Goal: Find specific page/section: Find specific page/section

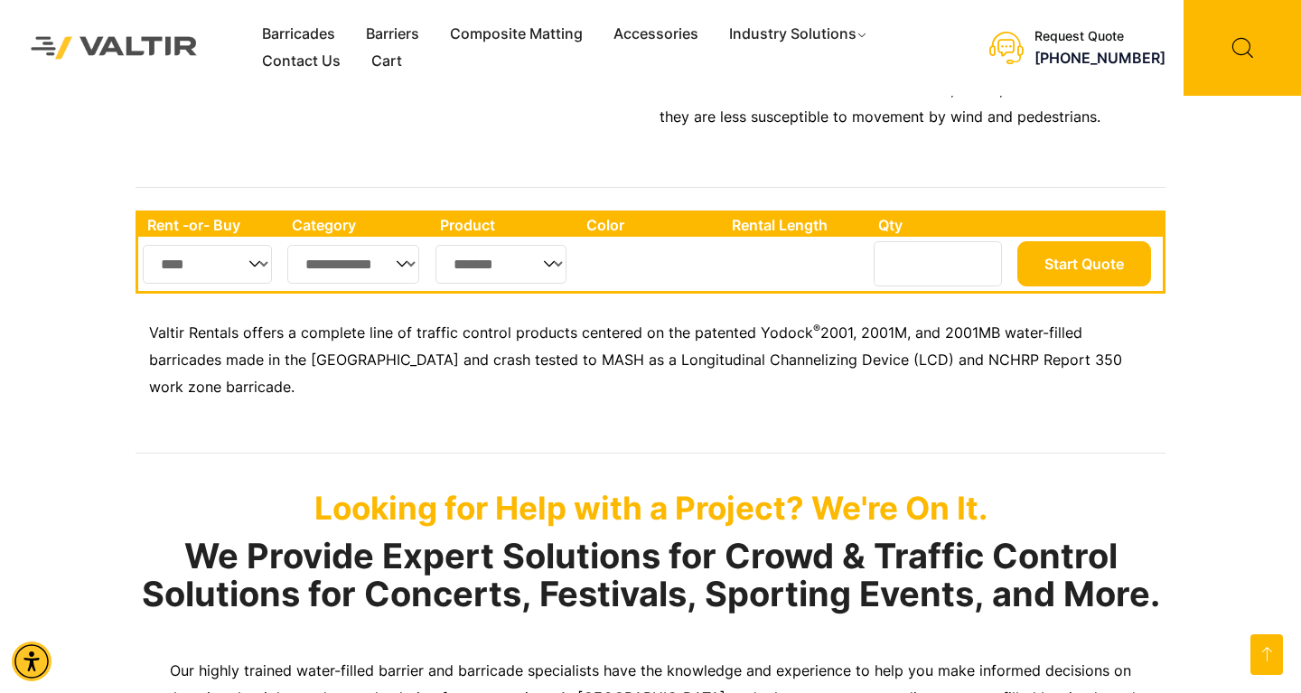
scroll to position [640, 0]
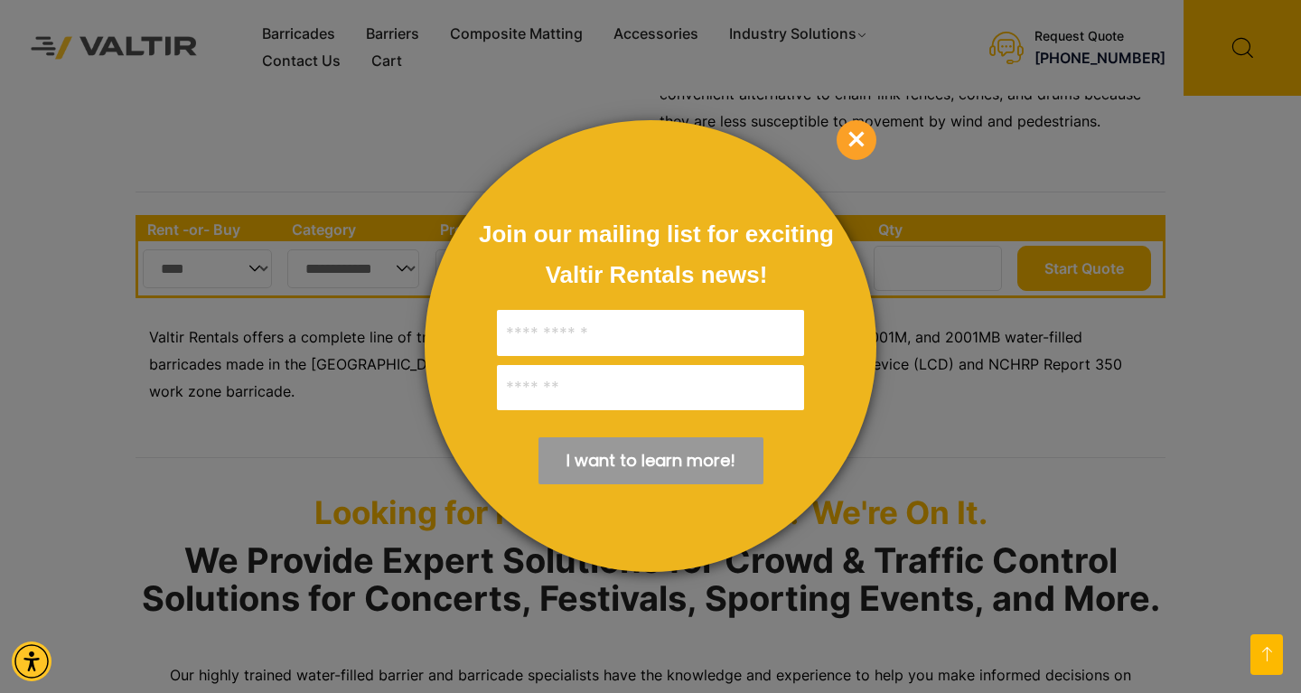
click at [399, 257] on div at bounding box center [650, 346] width 1301 height 693
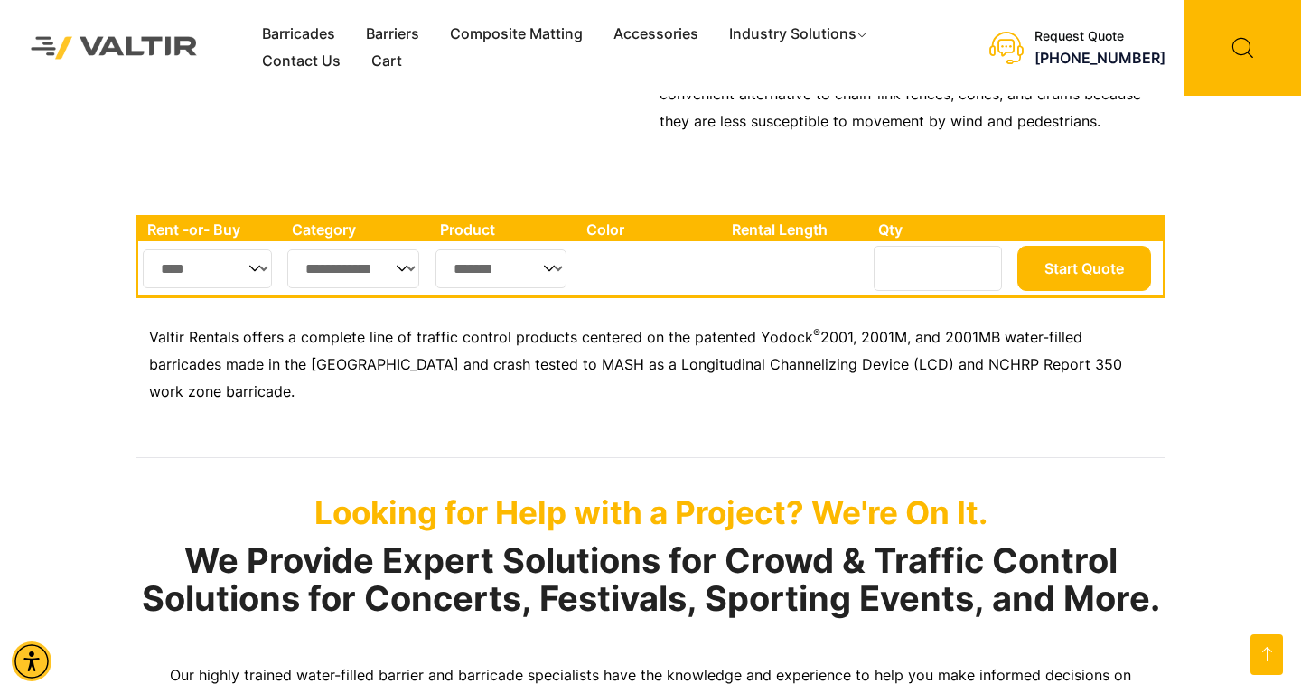
click at [404, 263] on select "**********" at bounding box center [353, 268] width 132 height 39
select select "**"
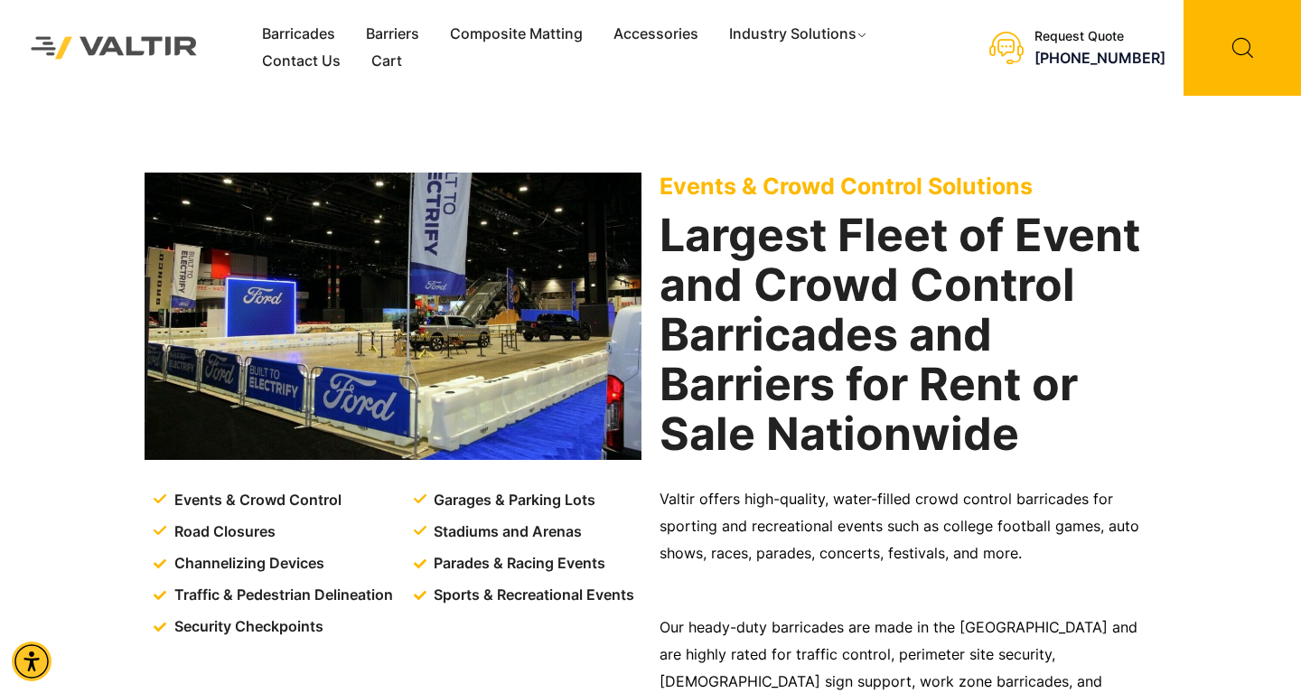
scroll to position [0, 0]
click at [294, 33] on link "Barricades" at bounding box center [299, 34] width 104 height 27
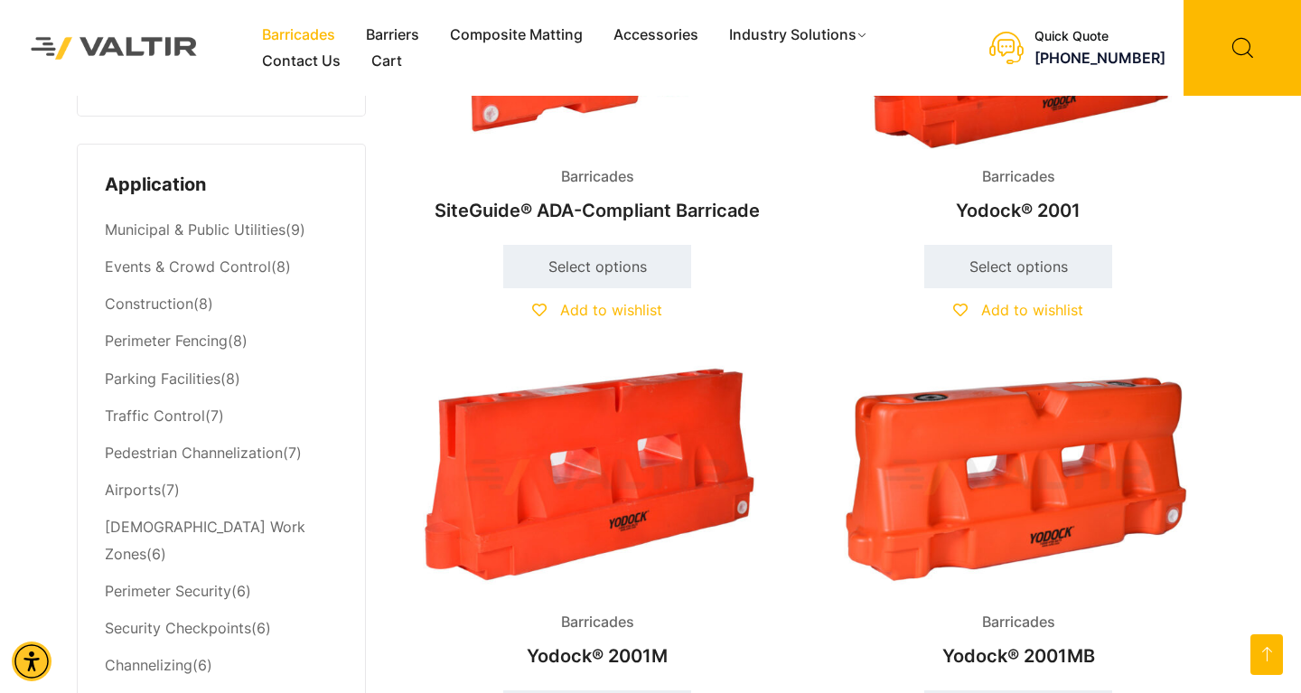
scroll to position [707, 0]
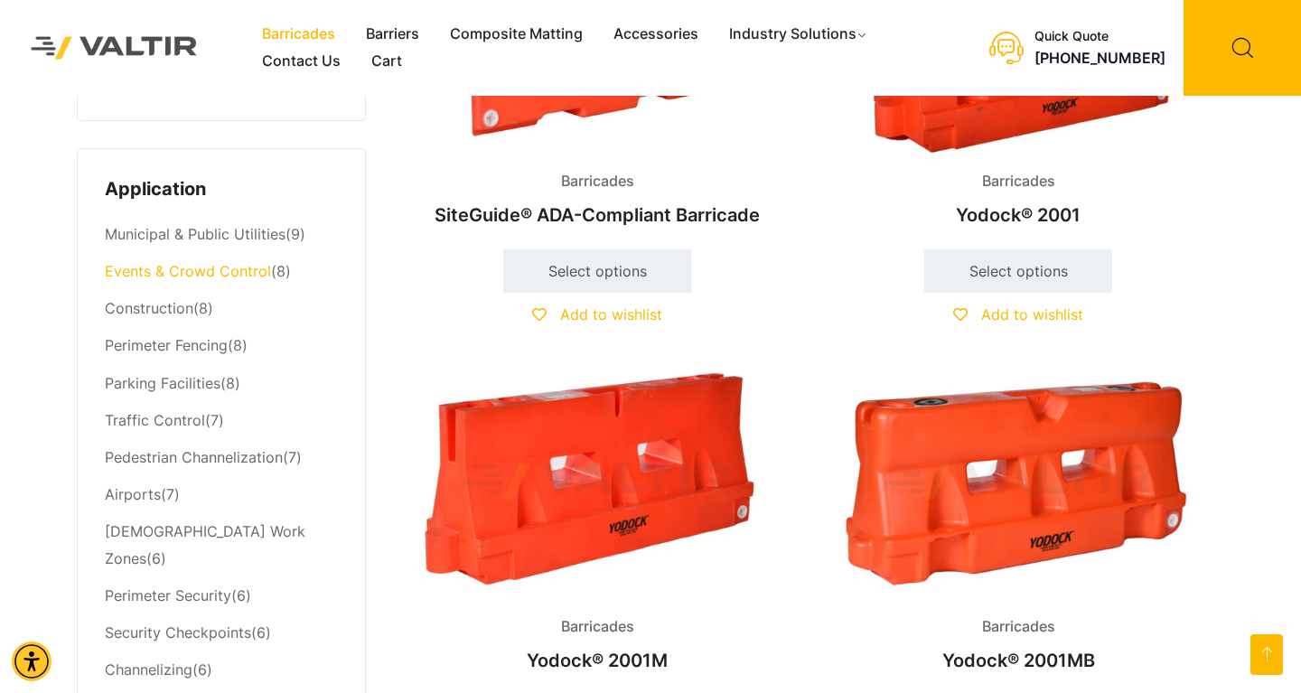
click at [238, 270] on link "Events & Crowd Control" at bounding box center [188, 271] width 166 height 18
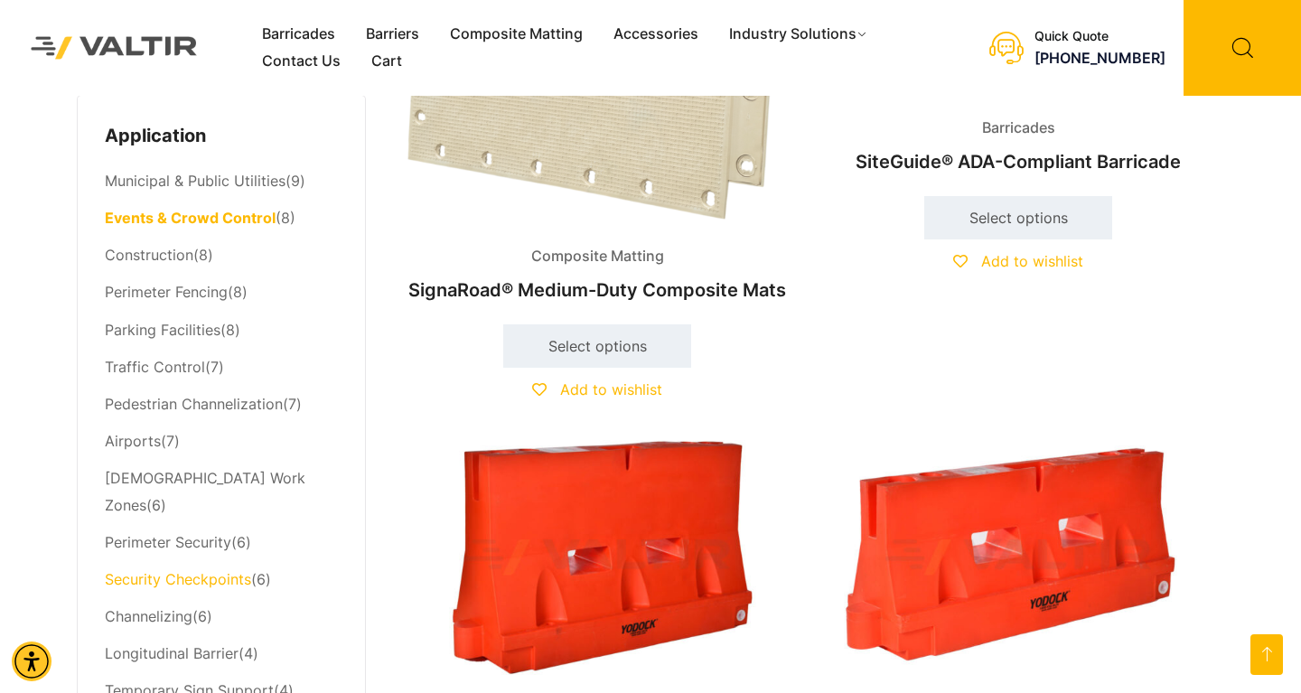
scroll to position [763, 0]
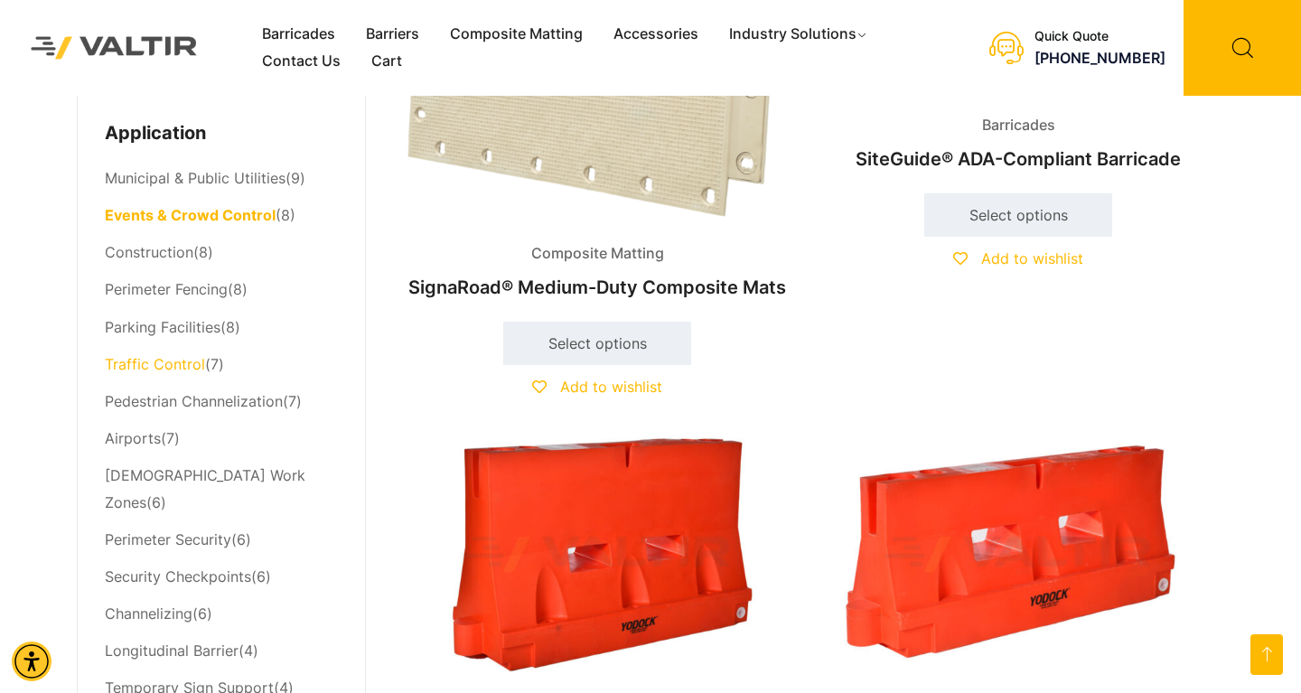
click at [190, 355] on link "Traffic Control" at bounding box center [155, 364] width 100 height 18
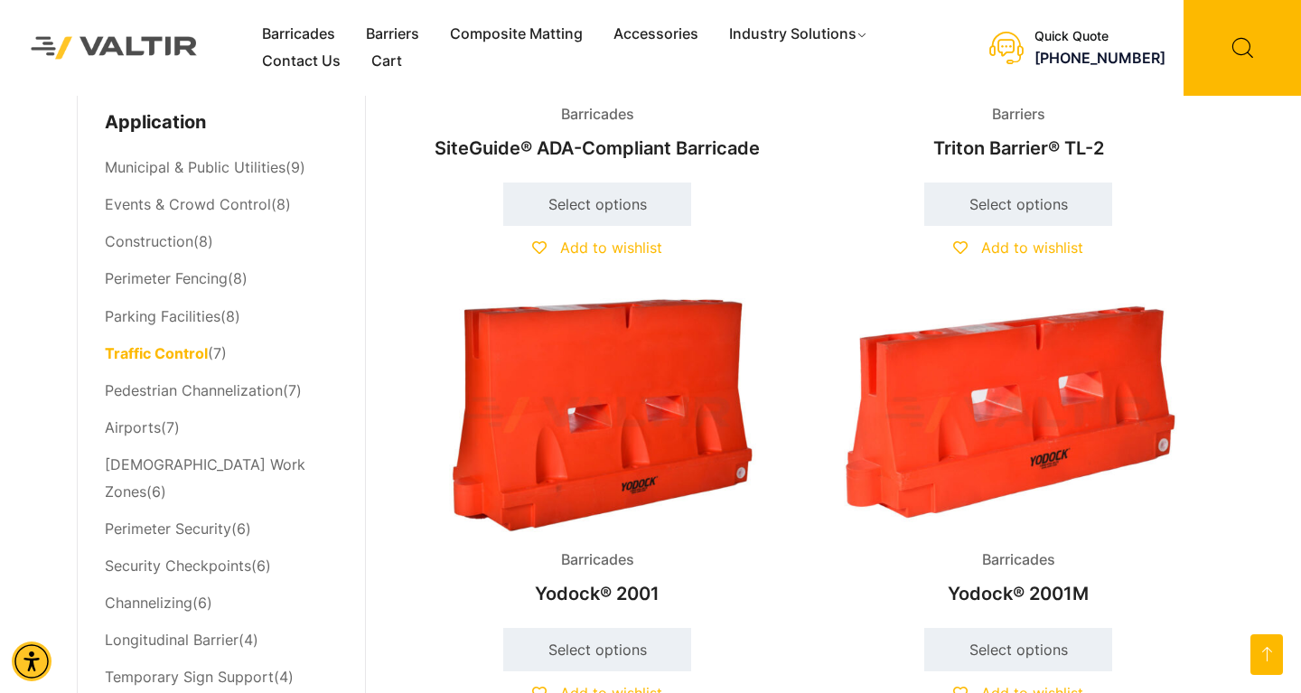
scroll to position [769, 0]
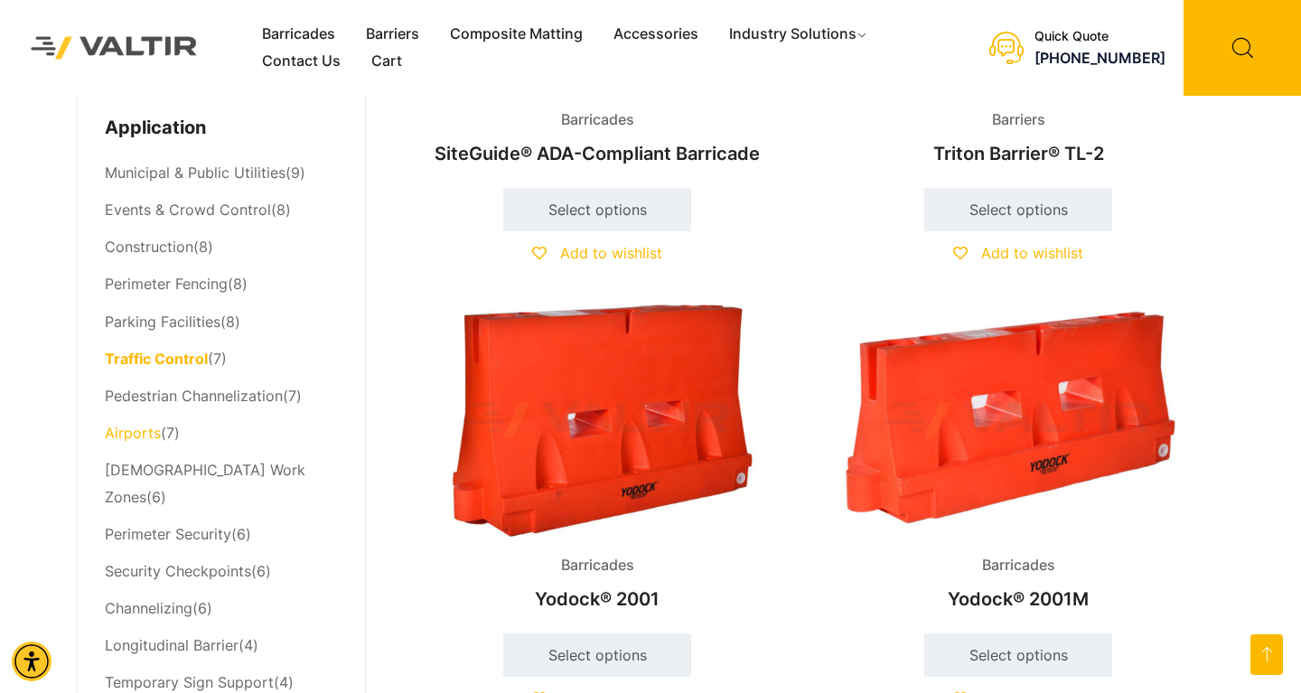
click at [130, 424] on link "Airports" at bounding box center [133, 433] width 56 height 18
